Goal: Task Accomplishment & Management: Manage account settings

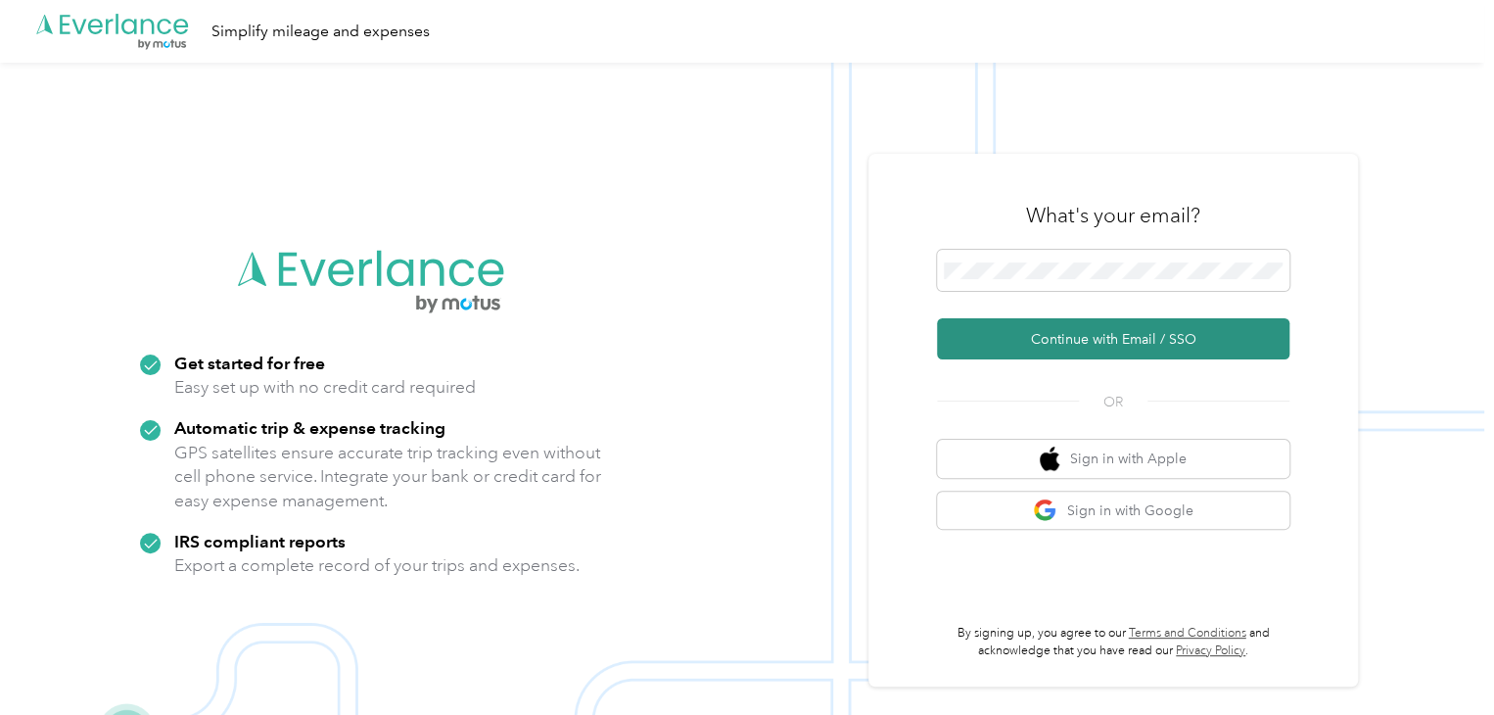
click at [958, 350] on button "Continue with Email / SSO" at bounding box center [1113, 338] width 352 height 41
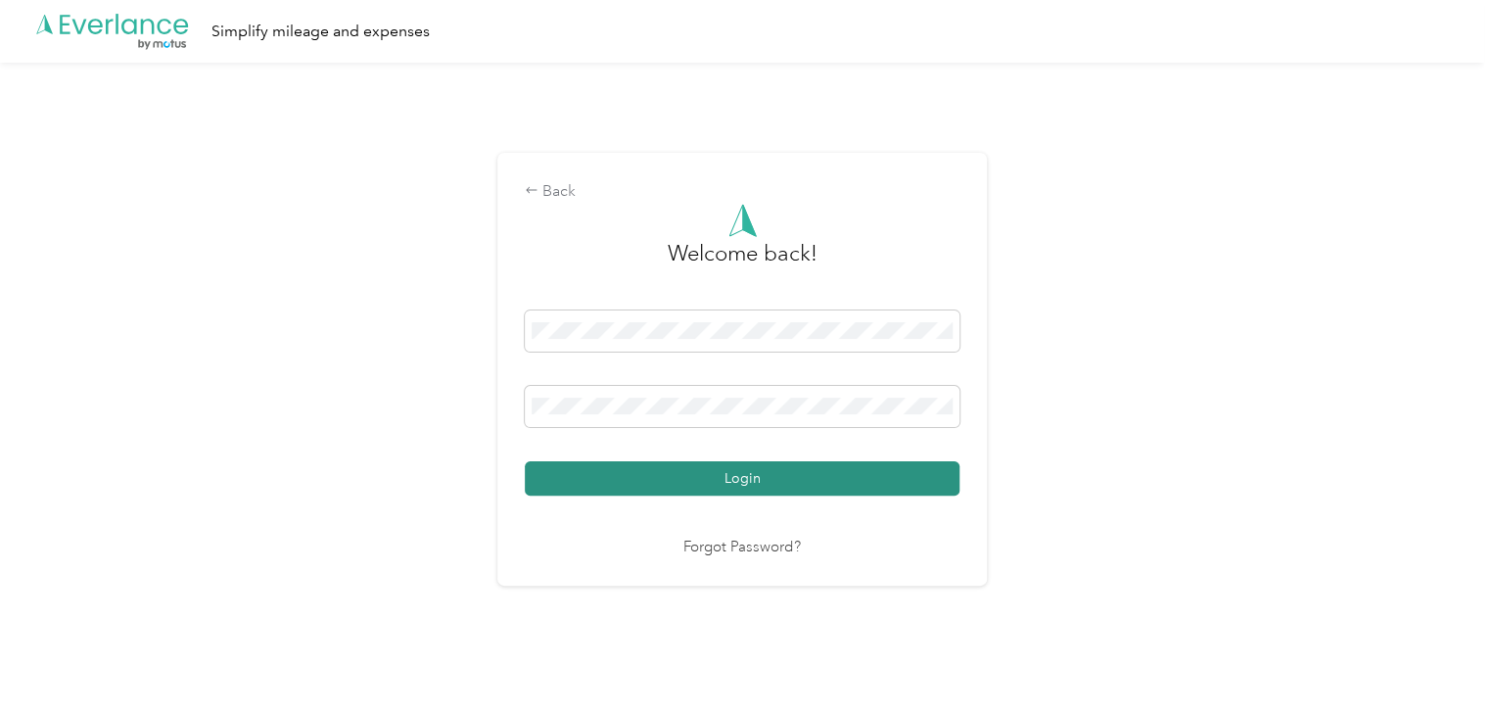
click at [708, 466] on button "Login" at bounding box center [742, 478] width 435 height 34
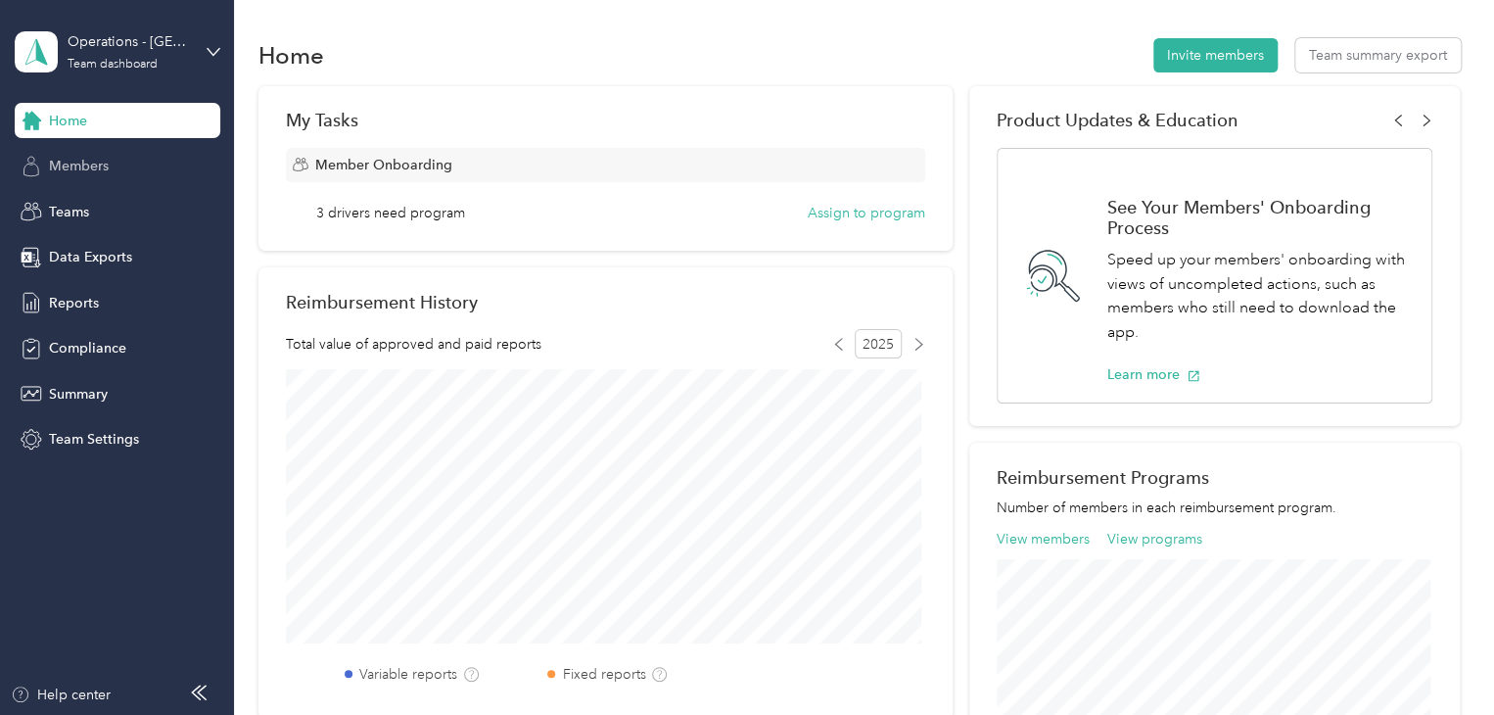
click at [87, 164] on span "Members" at bounding box center [79, 166] width 60 height 21
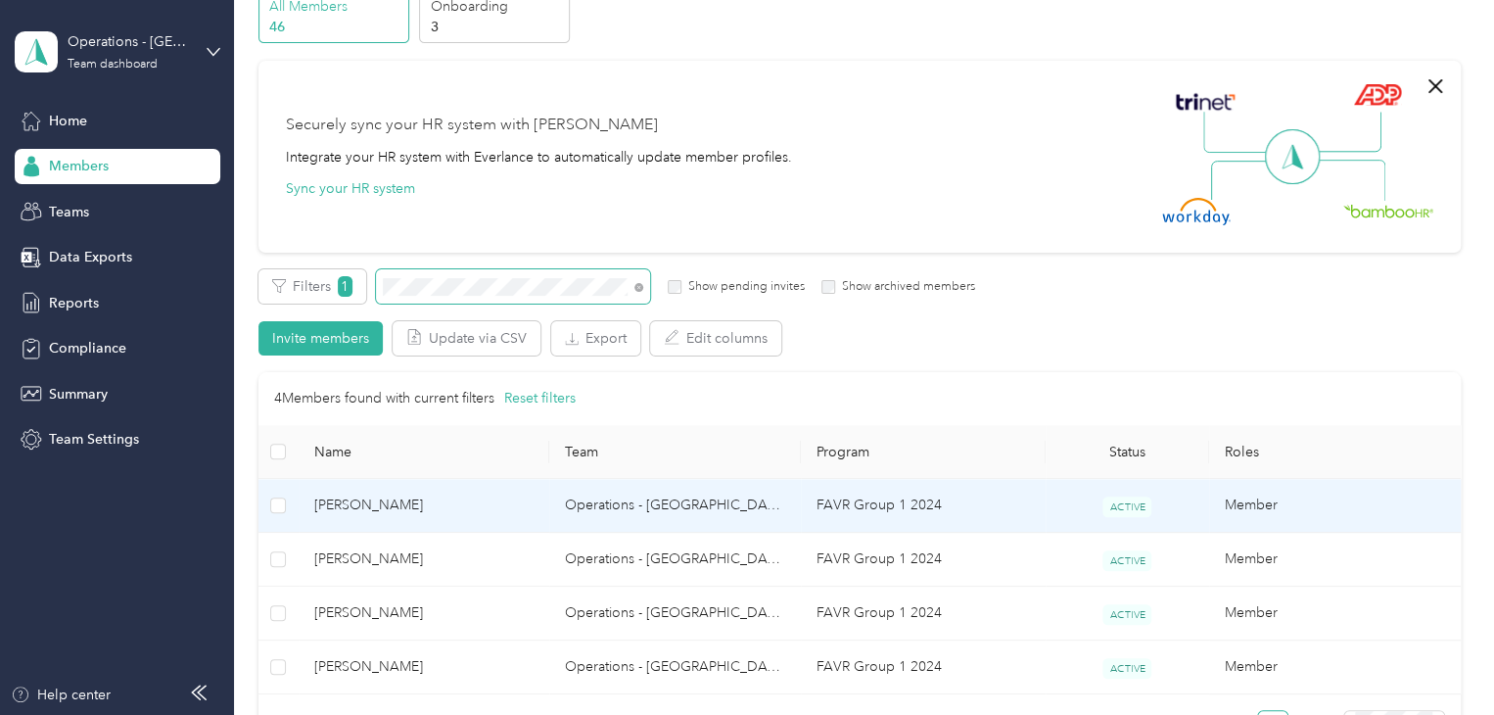
scroll to position [196, 0]
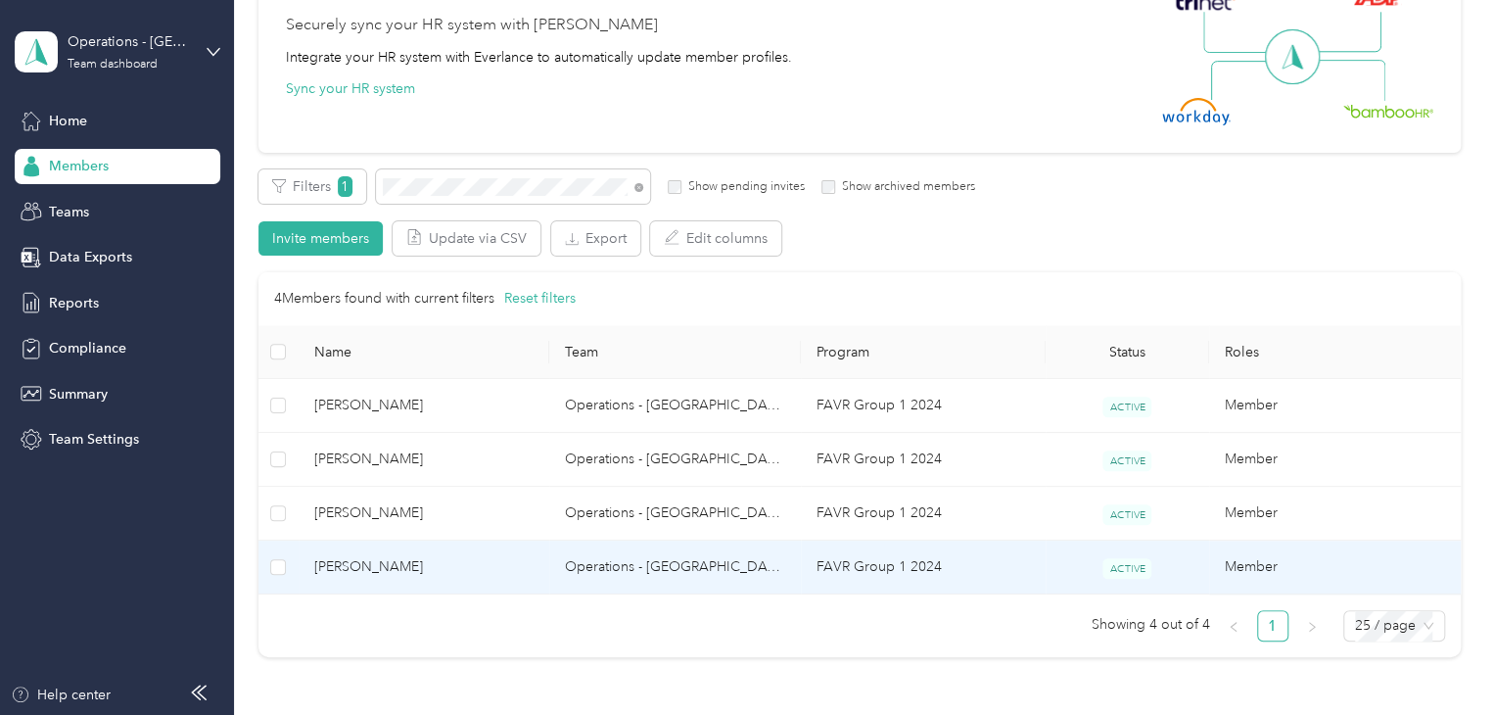
click at [452, 555] on td "[PERSON_NAME]" at bounding box center [425, 567] width 252 height 54
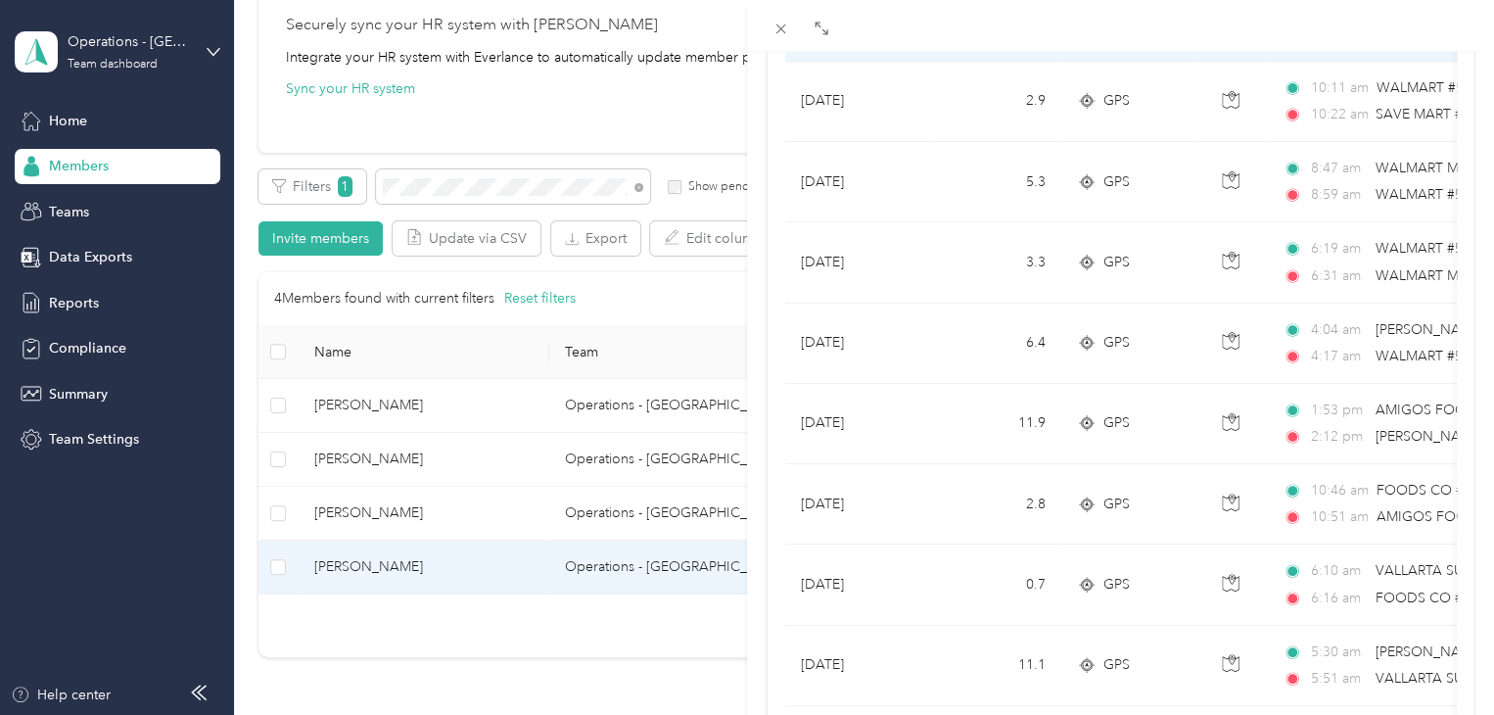
scroll to position [1782, 0]
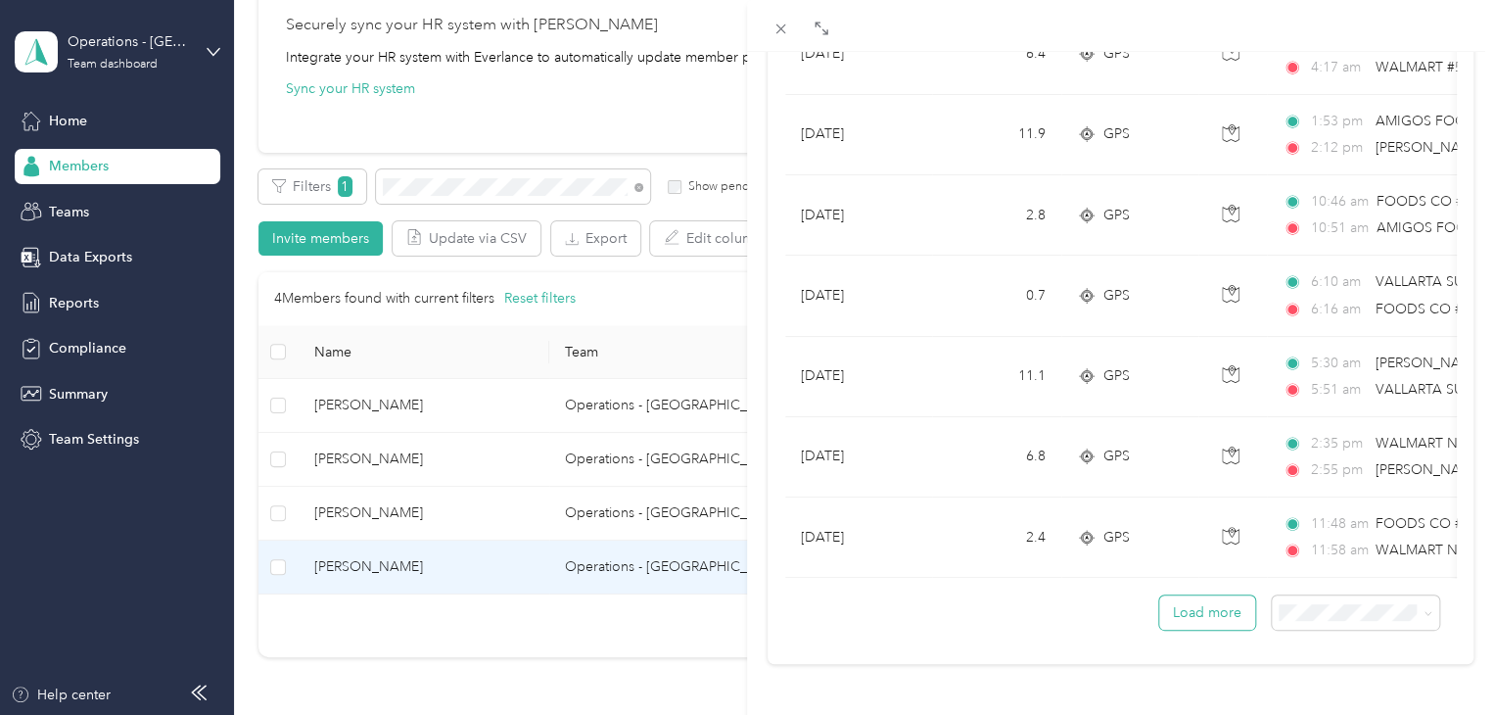
click at [1194, 595] on button "Load more" at bounding box center [1207, 612] width 96 height 34
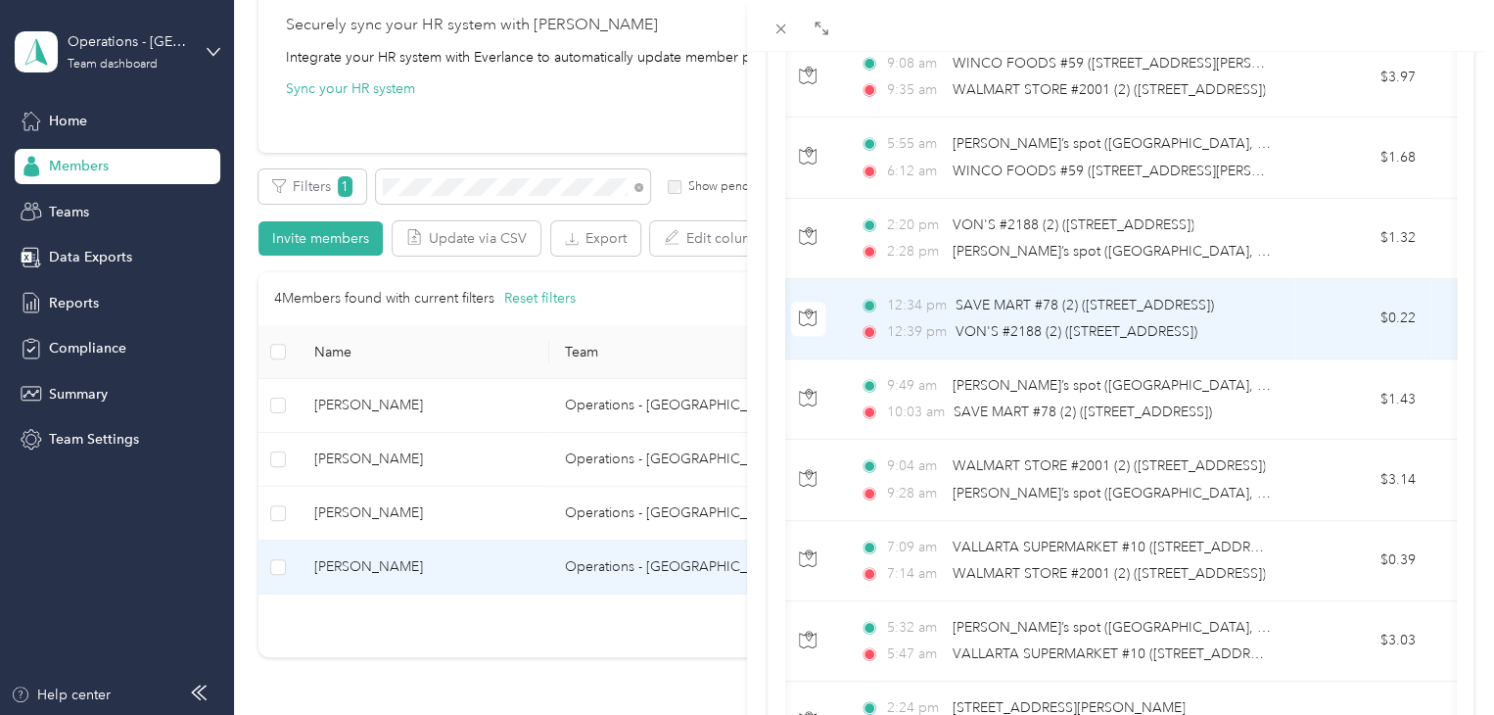
scroll to position [0, 0]
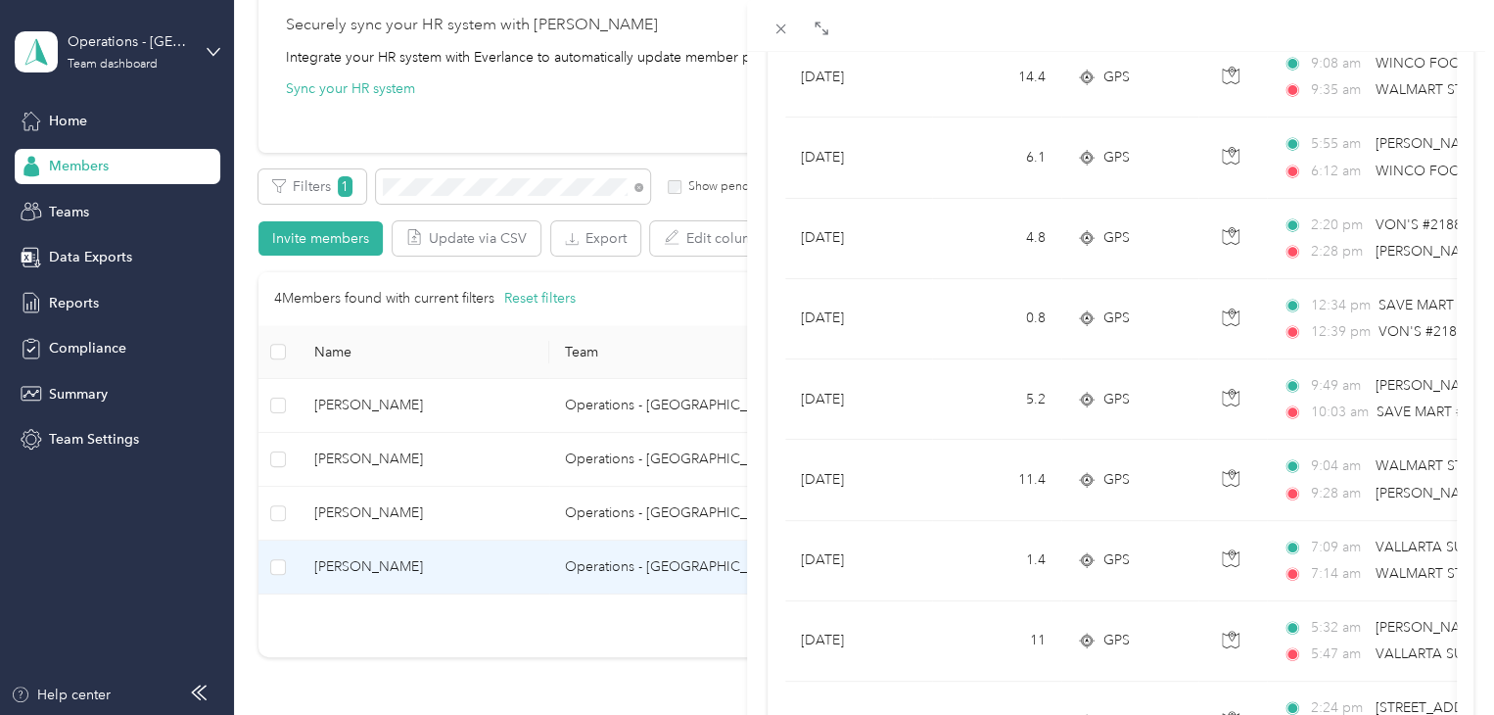
drag, startPoint x: 781, startPoint y: 34, endPoint x: 769, endPoint y: 44, distance: 15.3
click at [781, 29] on icon at bounding box center [780, 29] width 17 height 17
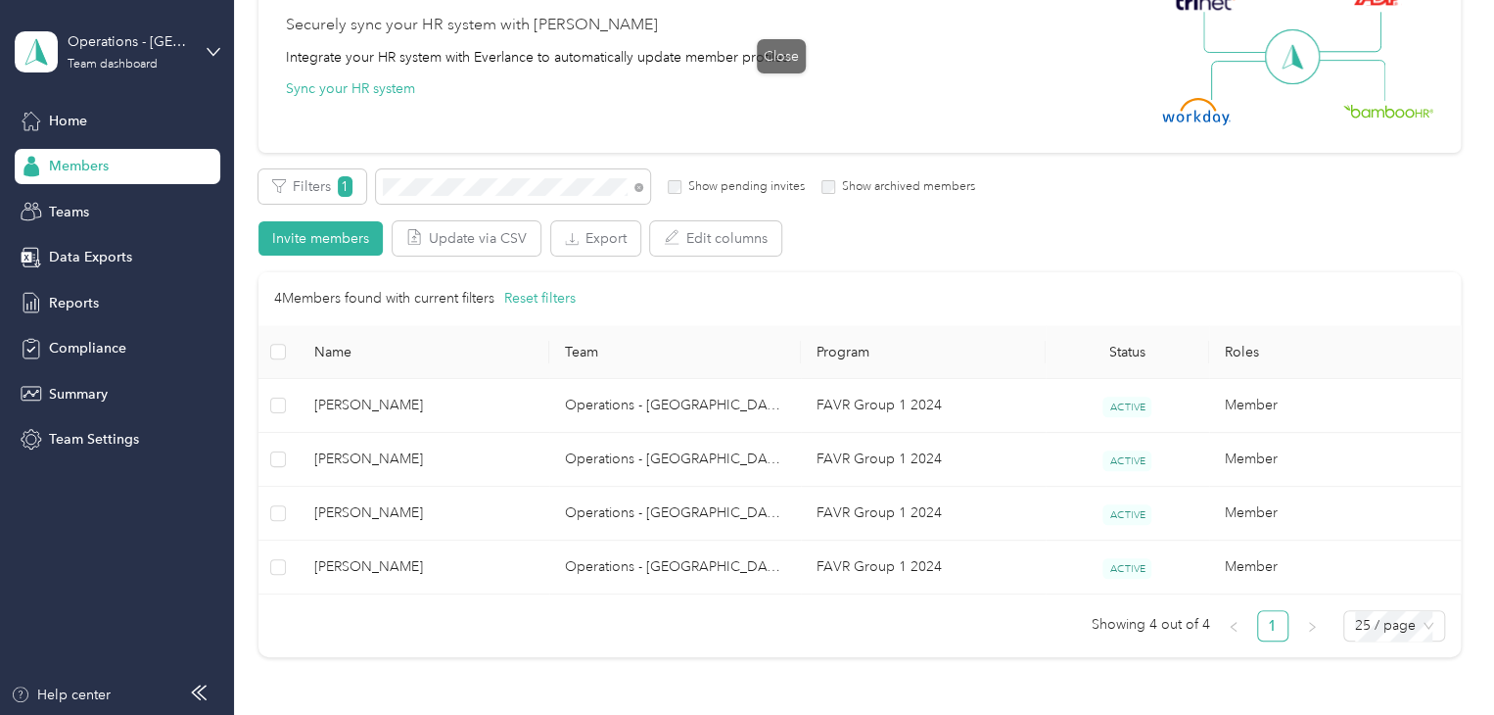
scroll to position [272, 0]
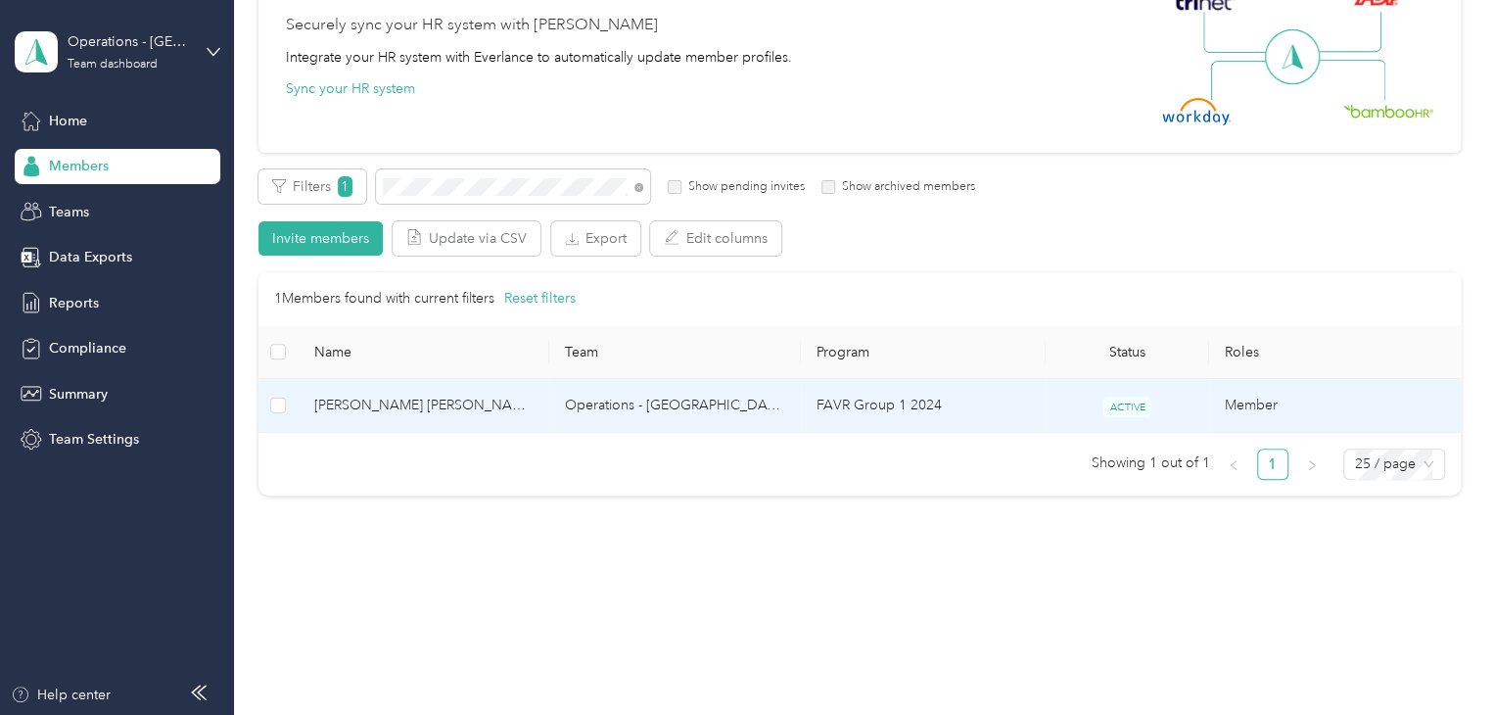
click at [489, 410] on span "[PERSON_NAME] [PERSON_NAME]" at bounding box center [424, 405] width 220 height 22
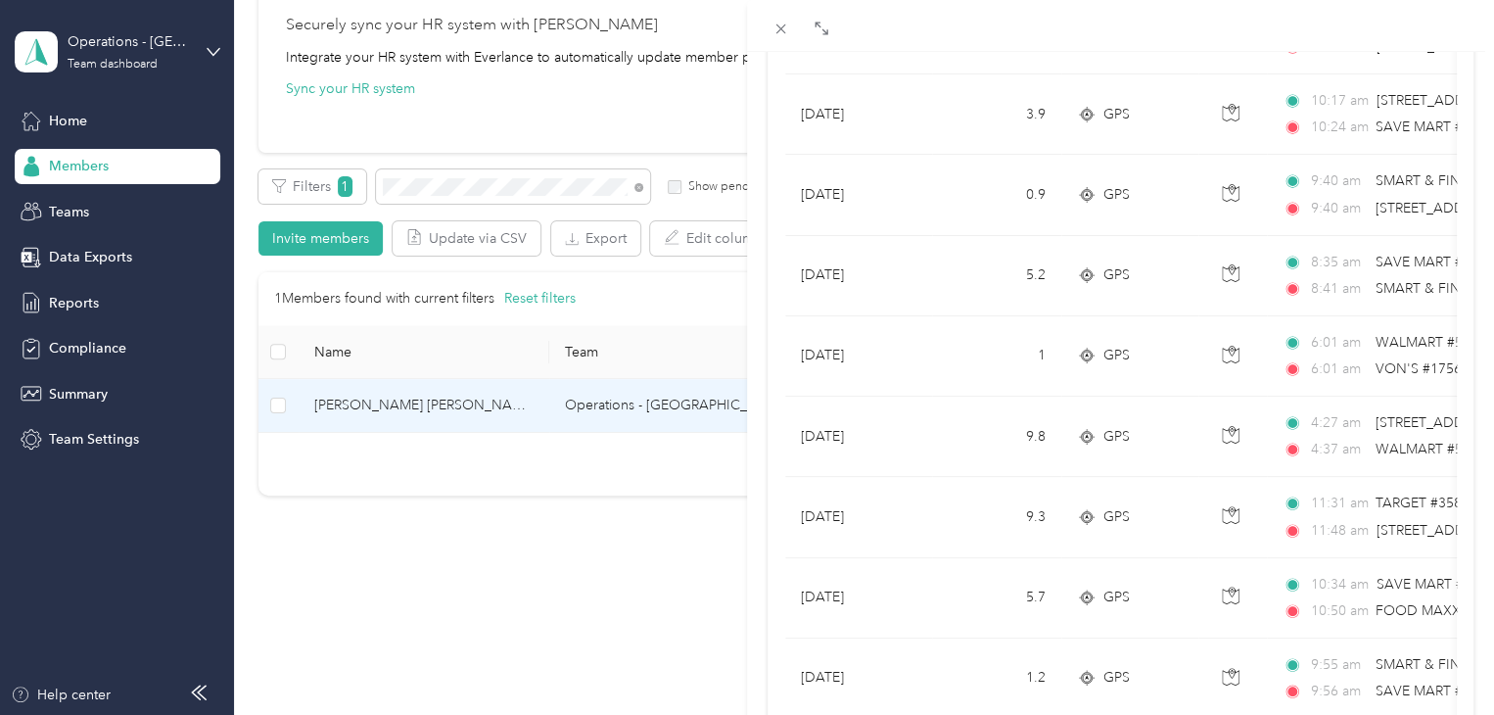
drag, startPoint x: 509, startPoint y: 172, endPoint x: 372, endPoint y: 188, distance: 137.9
click at [495, 172] on div "[PERSON_NAME] [PERSON_NAME] Archive Trips Expenses Reports Member info Program …" at bounding box center [747, 357] width 1494 height 715
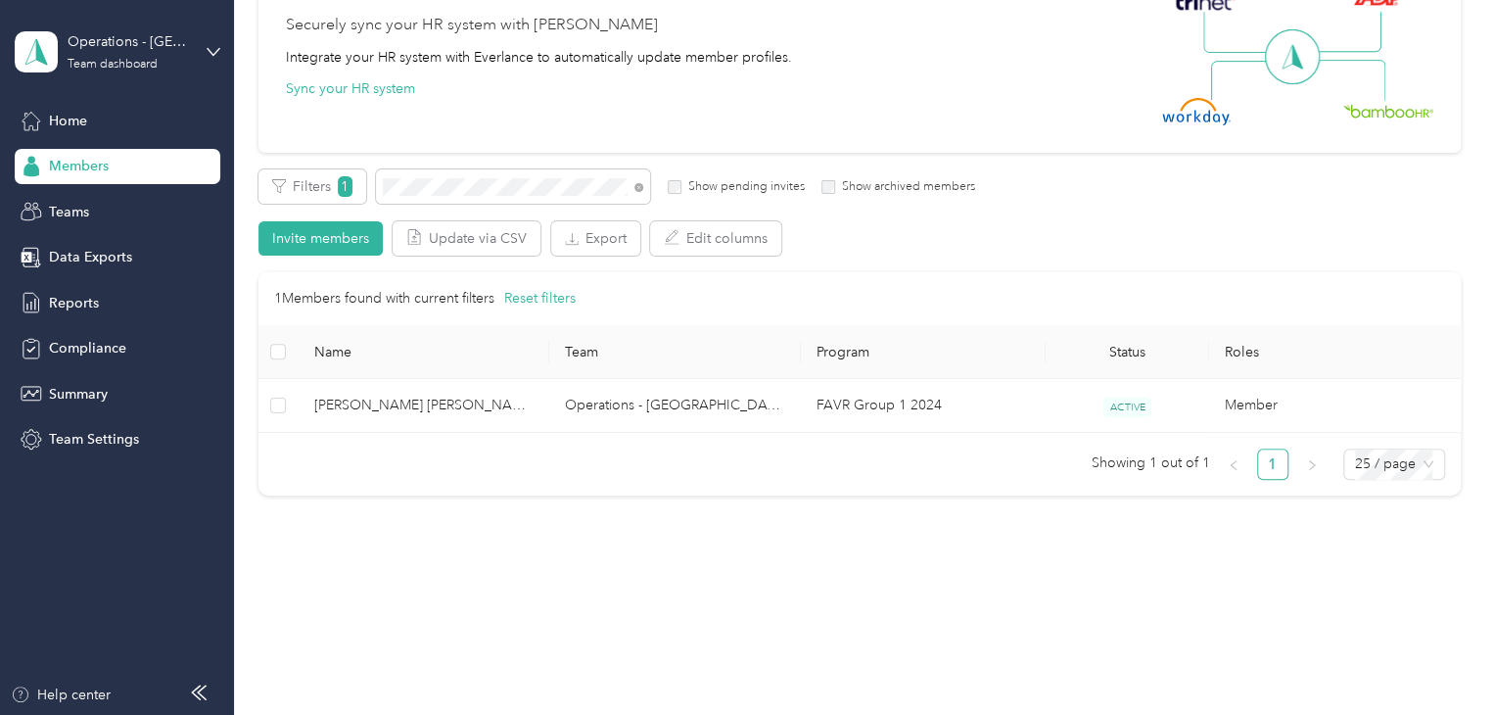
scroll to position [272, 0]
click at [440, 187] on div at bounding box center [747, 357] width 1494 height 715
click at [493, 376] on th "Name" at bounding box center [425, 352] width 252 height 54
click at [585, 432] on td "Operations - [GEOGRAPHIC_DATA]" at bounding box center [675, 406] width 252 height 54
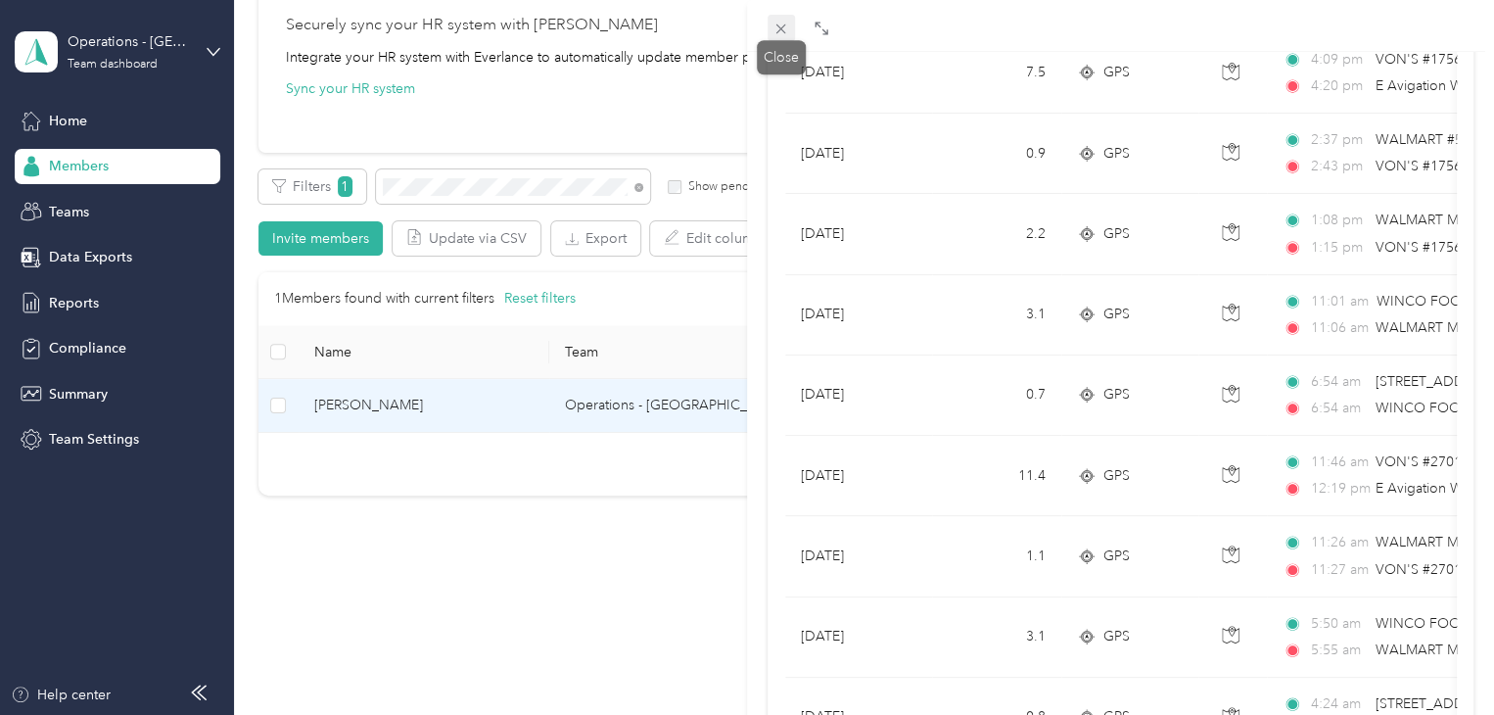
click at [773, 24] on icon at bounding box center [780, 29] width 17 height 17
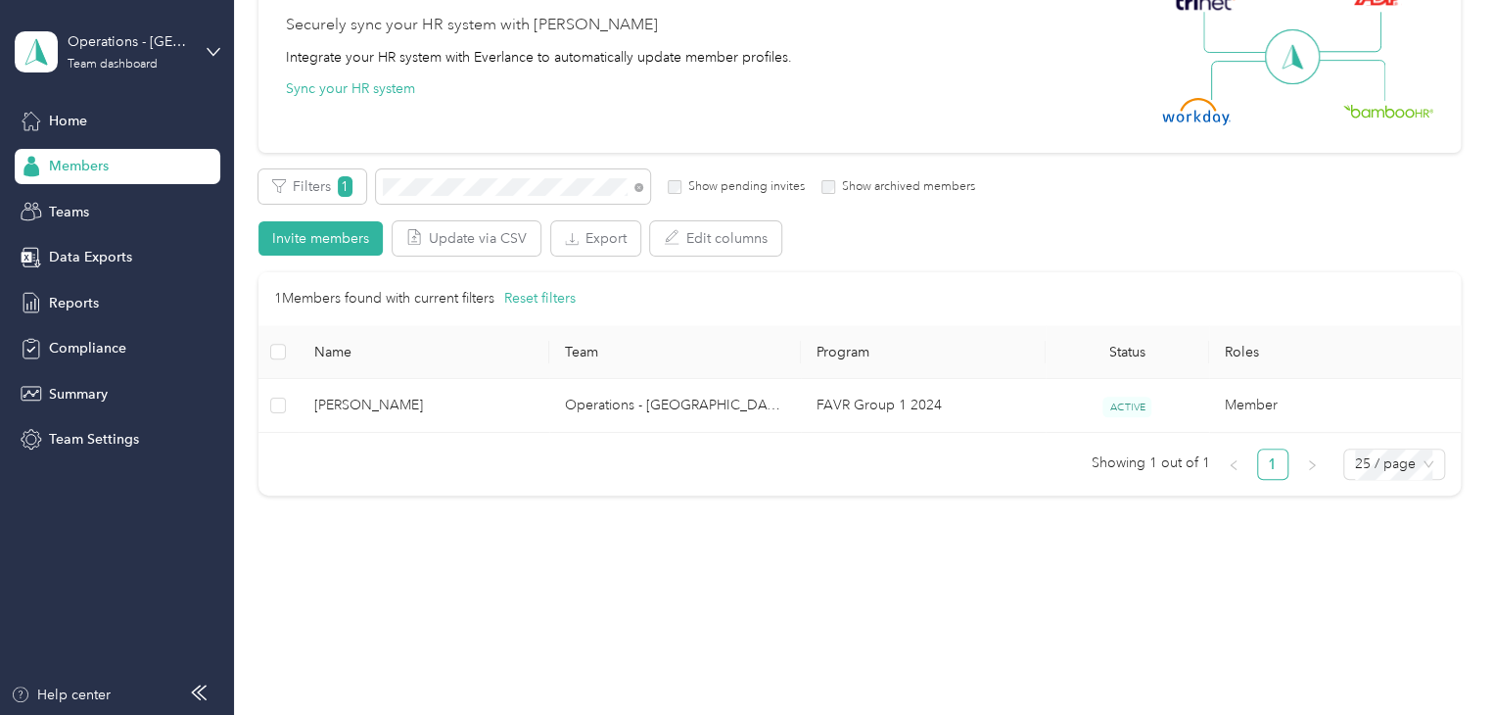
scroll to position [272, 0]
click at [640, 189] on icon at bounding box center [638, 187] width 9 height 9
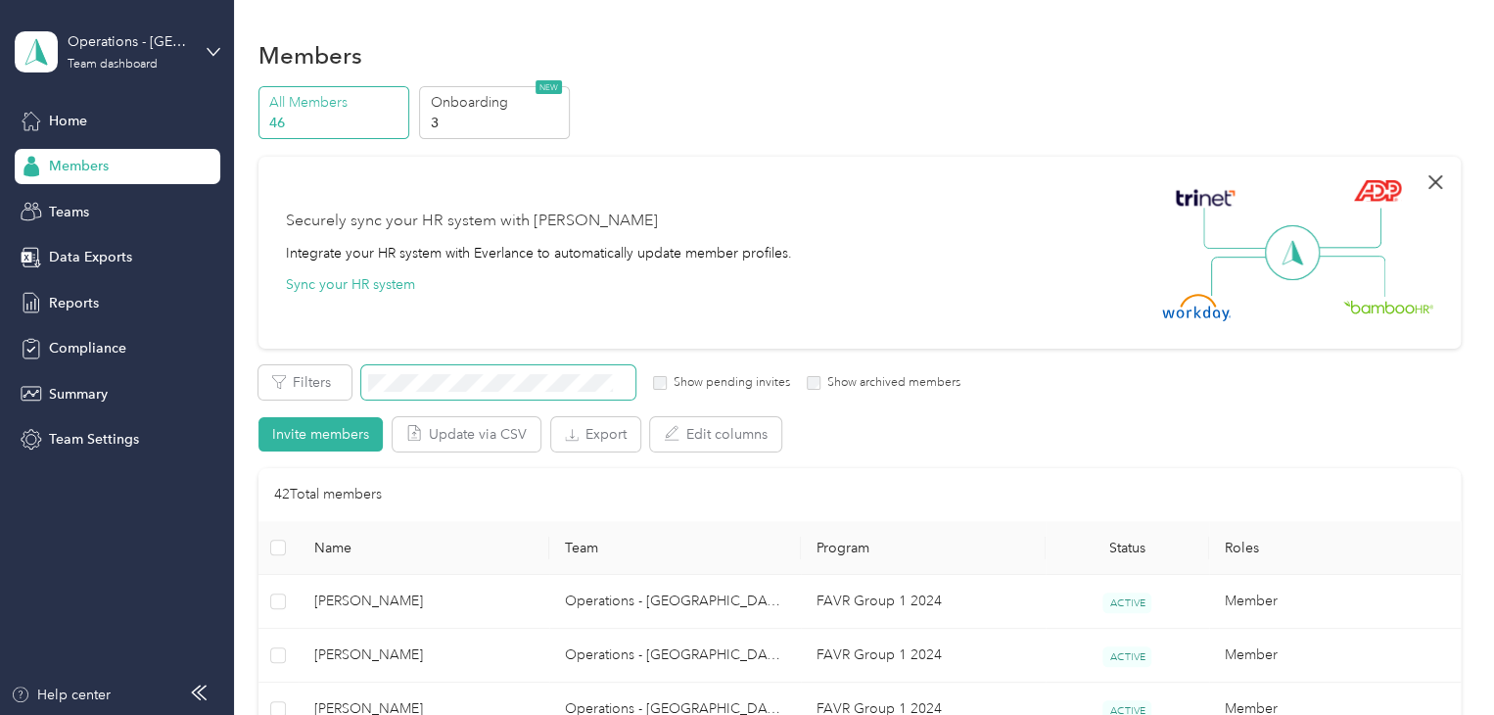
click at [1440, 184] on icon "button" at bounding box center [1434, 181] width 23 height 23
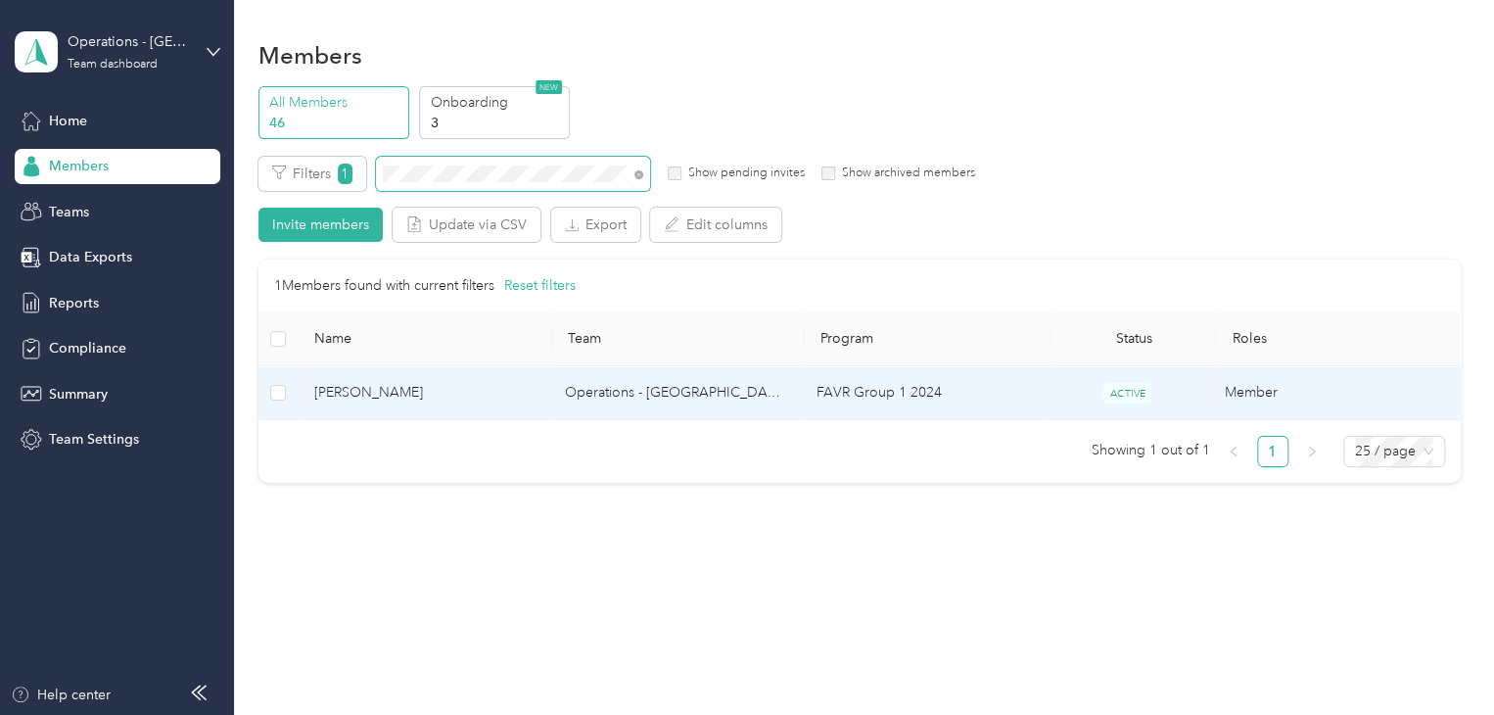
click at [472, 416] on td "[PERSON_NAME]" at bounding box center [425, 393] width 252 height 54
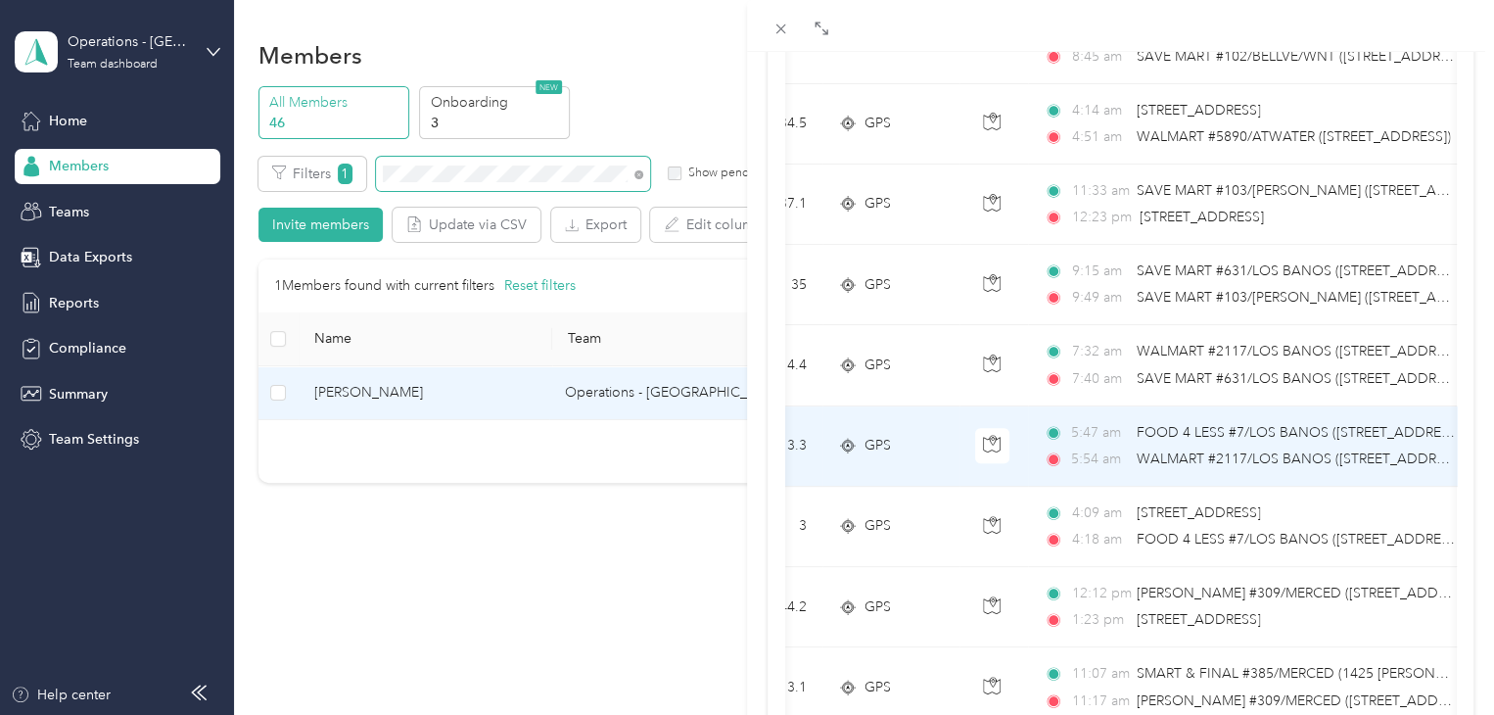
scroll to position [398, 0]
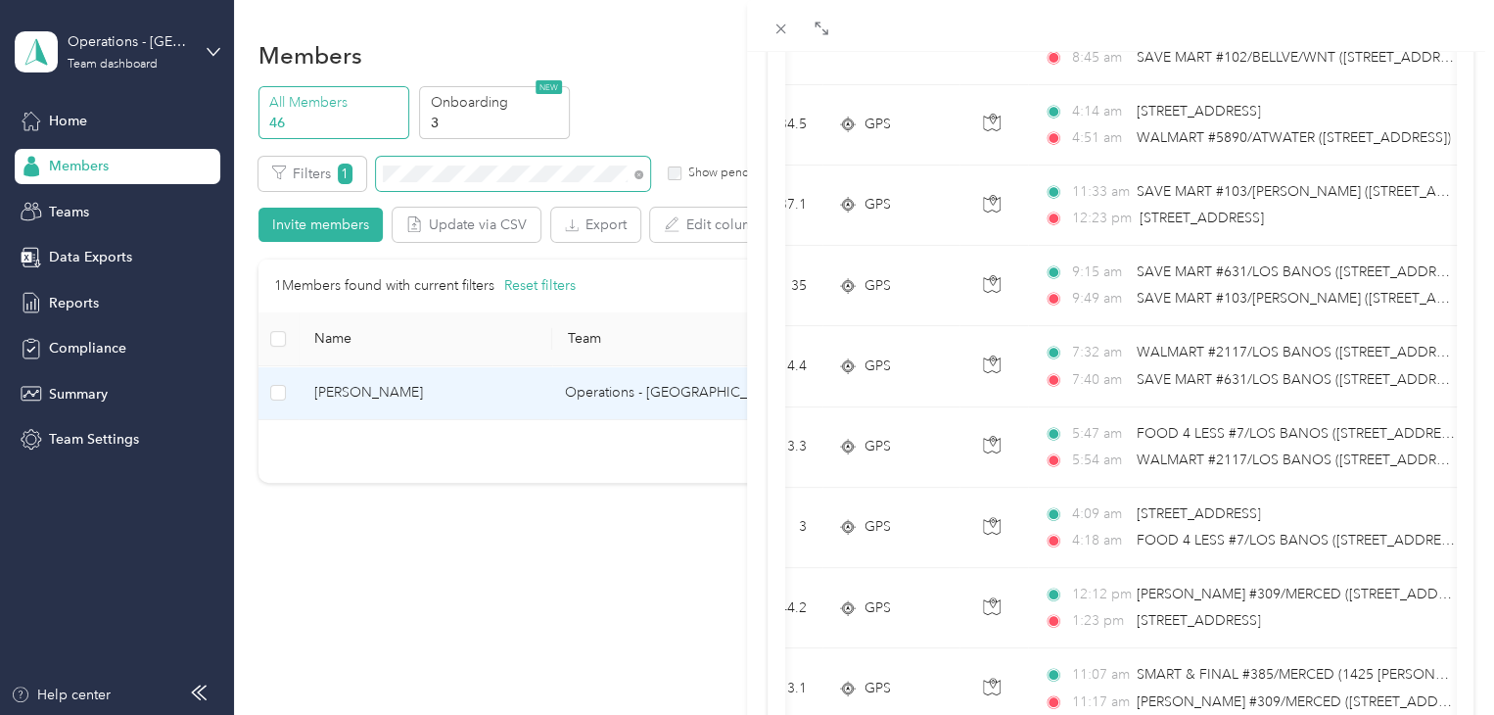
drag, startPoint x: 460, startPoint y: 188, endPoint x: 450, endPoint y: 175, distance: 16.1
click at [460, 186] on div "[PERSON_NAME] Archive Trips Expenses Reports Member info Program Rates Work hou…" at bounding box center [747, 357] width 1494 height 715
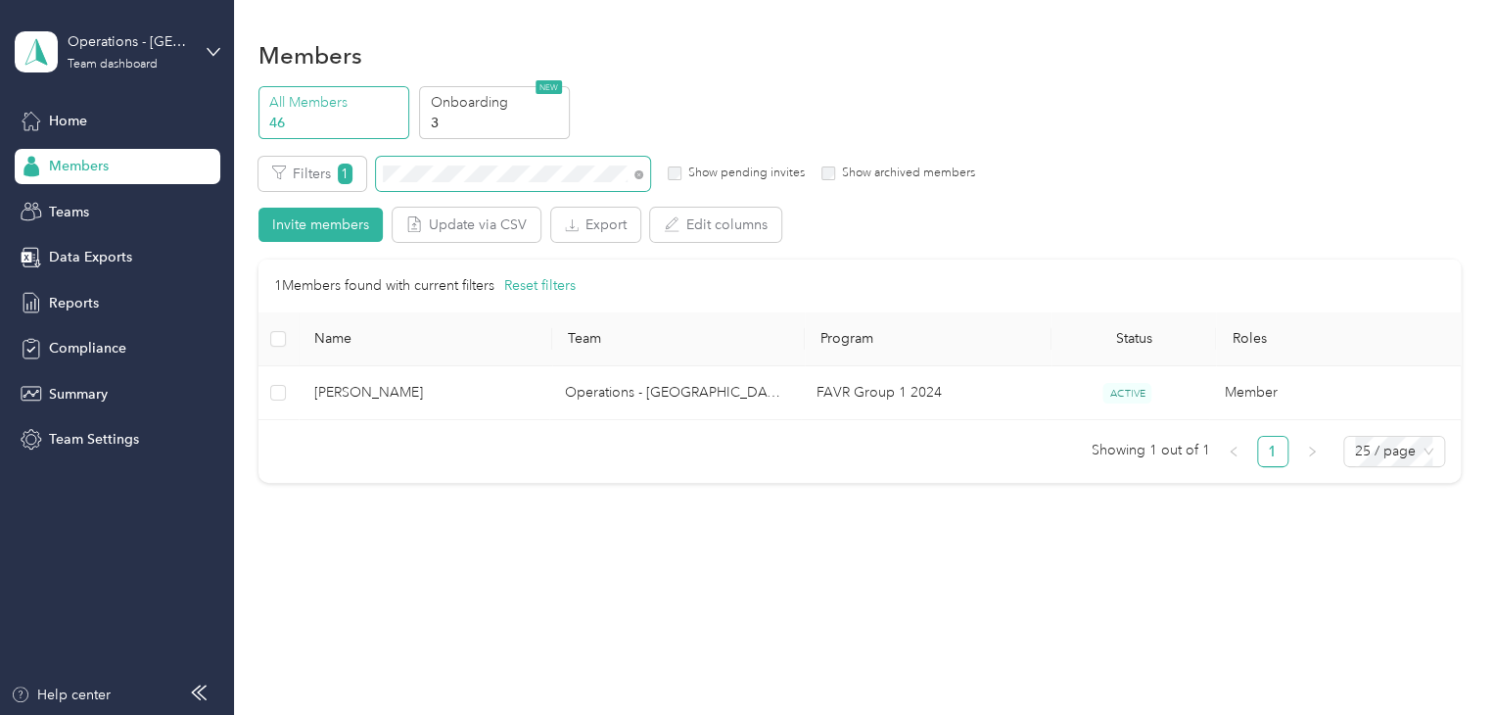
scroll to position [272, 0]
click at [450, 173] on div at bounding box center [747, 357] width 1494 height 715
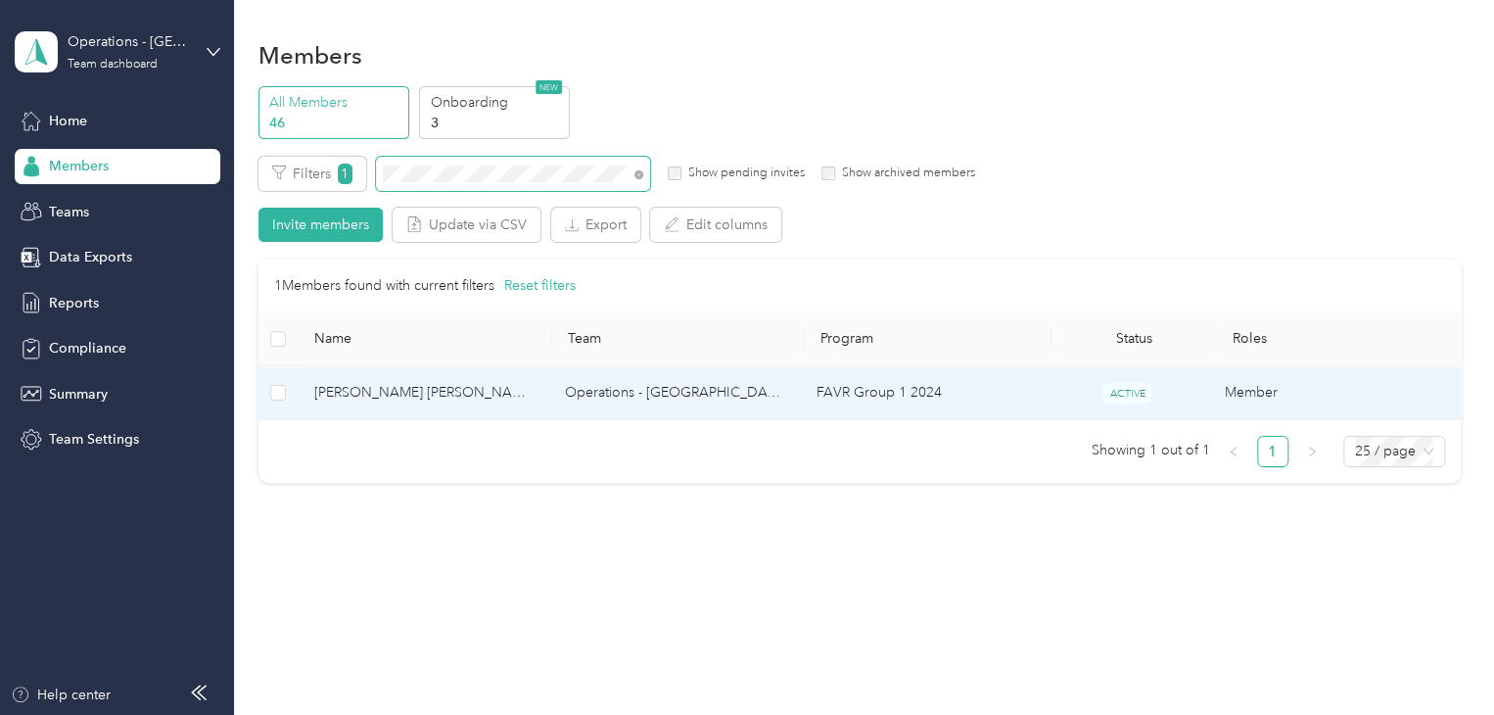
click at [496, 408] on td "[PERSON_NAME] [PERSON_NAME]" at bounding box center [425, 393] width 252 height 54
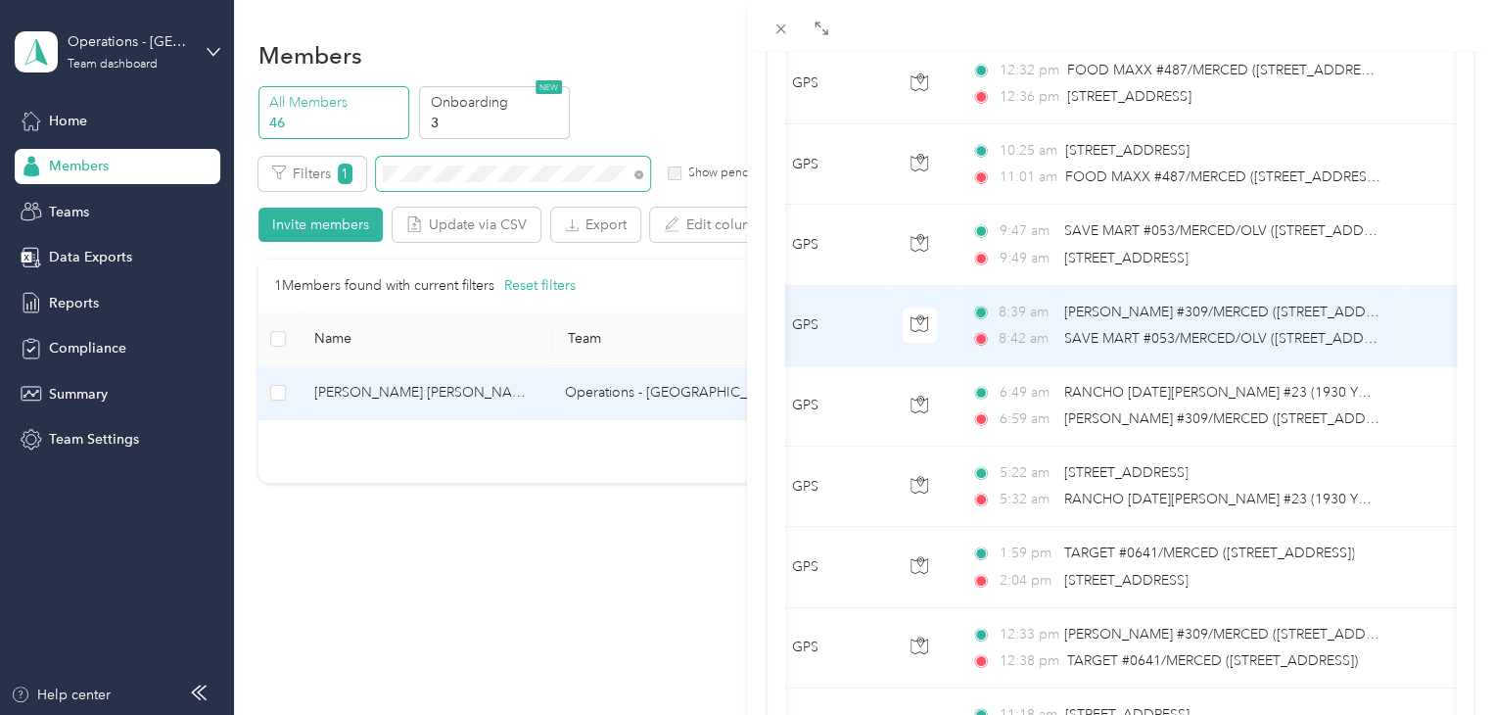
scroll to position [0, 309]
